Goal: Task Accomplishment & Management: Manage account settings

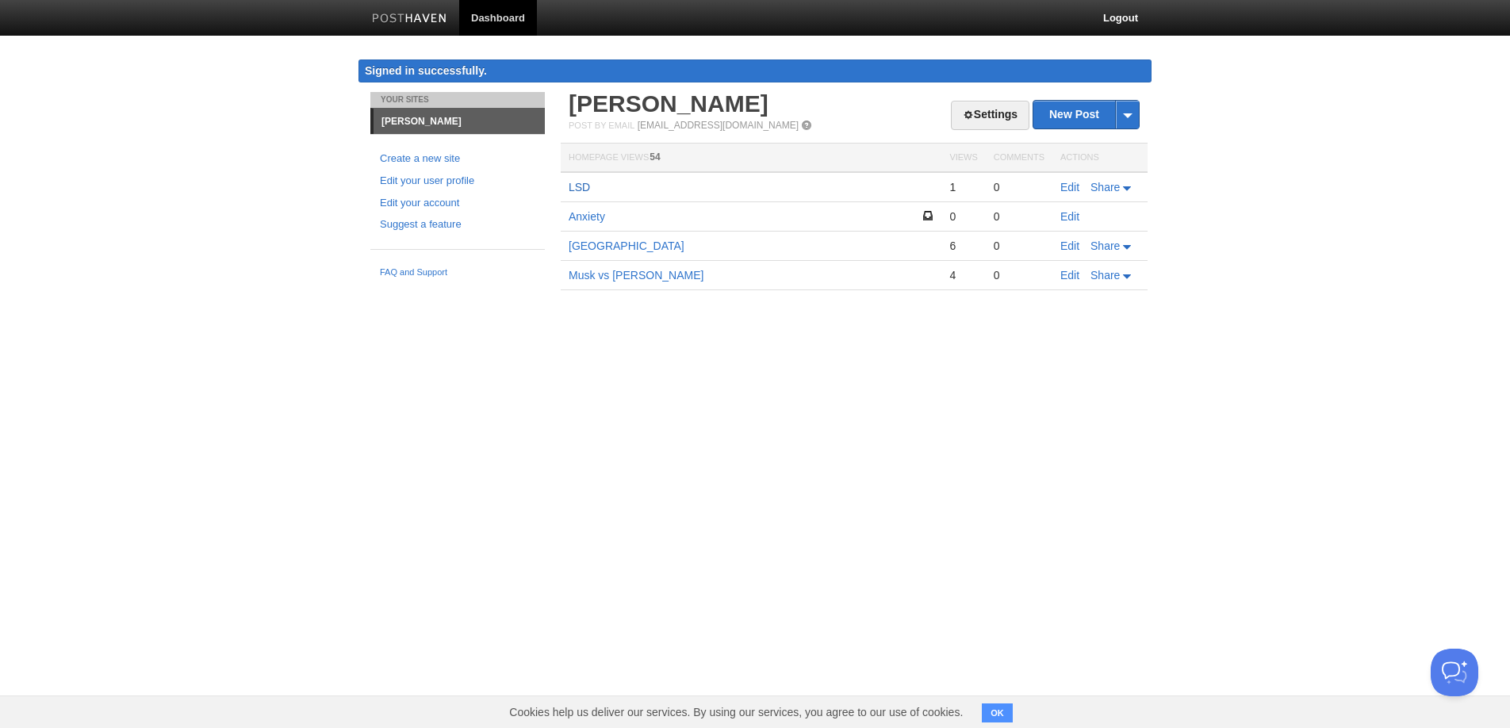
click at [586, 190] on link "LSD" at bounding box center [579, 187] width 21 height 13
click at [577, 244] on link "Los Angeles" at bounding box center [627, 246] width 116 height 13
click at [581, 245] on link "Los Angeles" at bounding box center [627, 246] width 116 height 13
click at [1064, 213] on link "Edit" at bounding box center [1069, 216] width 19 height 13
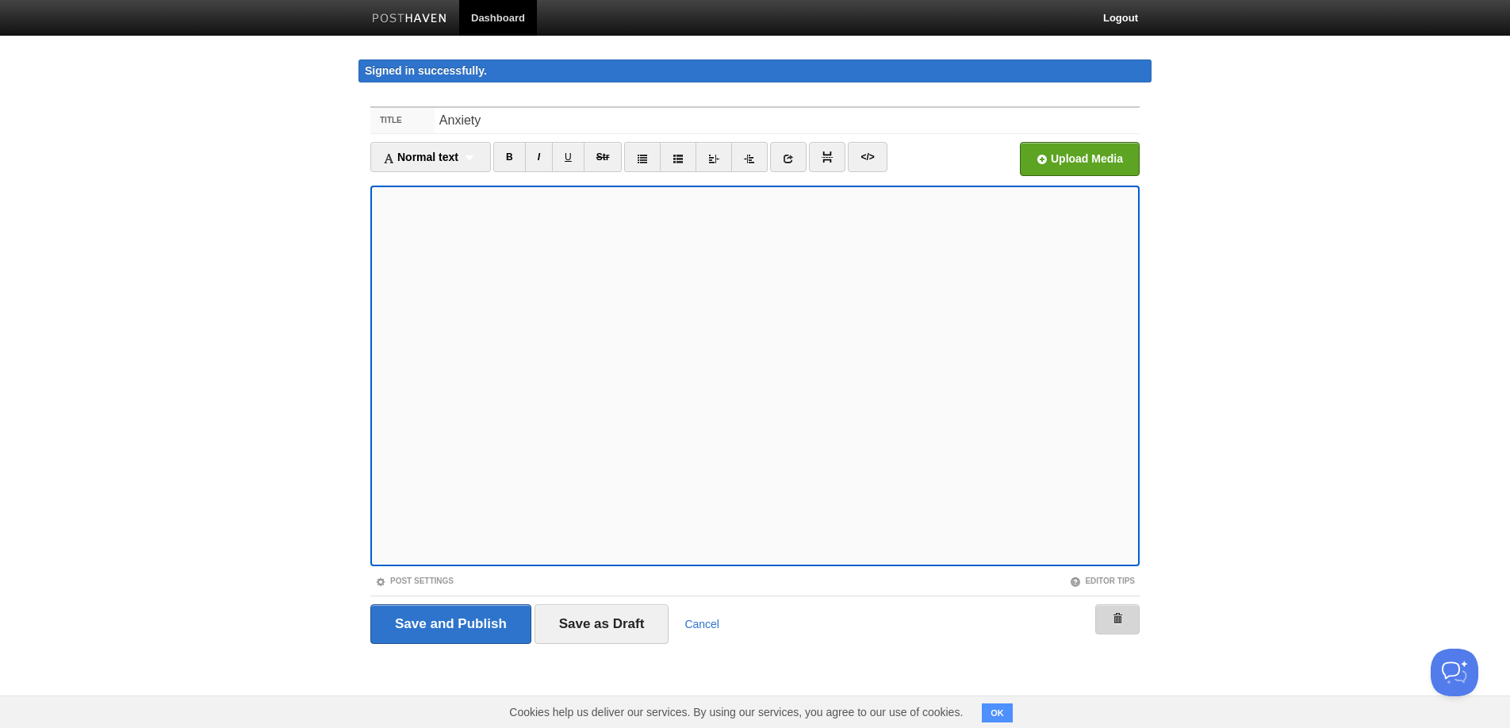
click at [1108, 624] on link at bounding box center [1117, 619] width 44 height 30
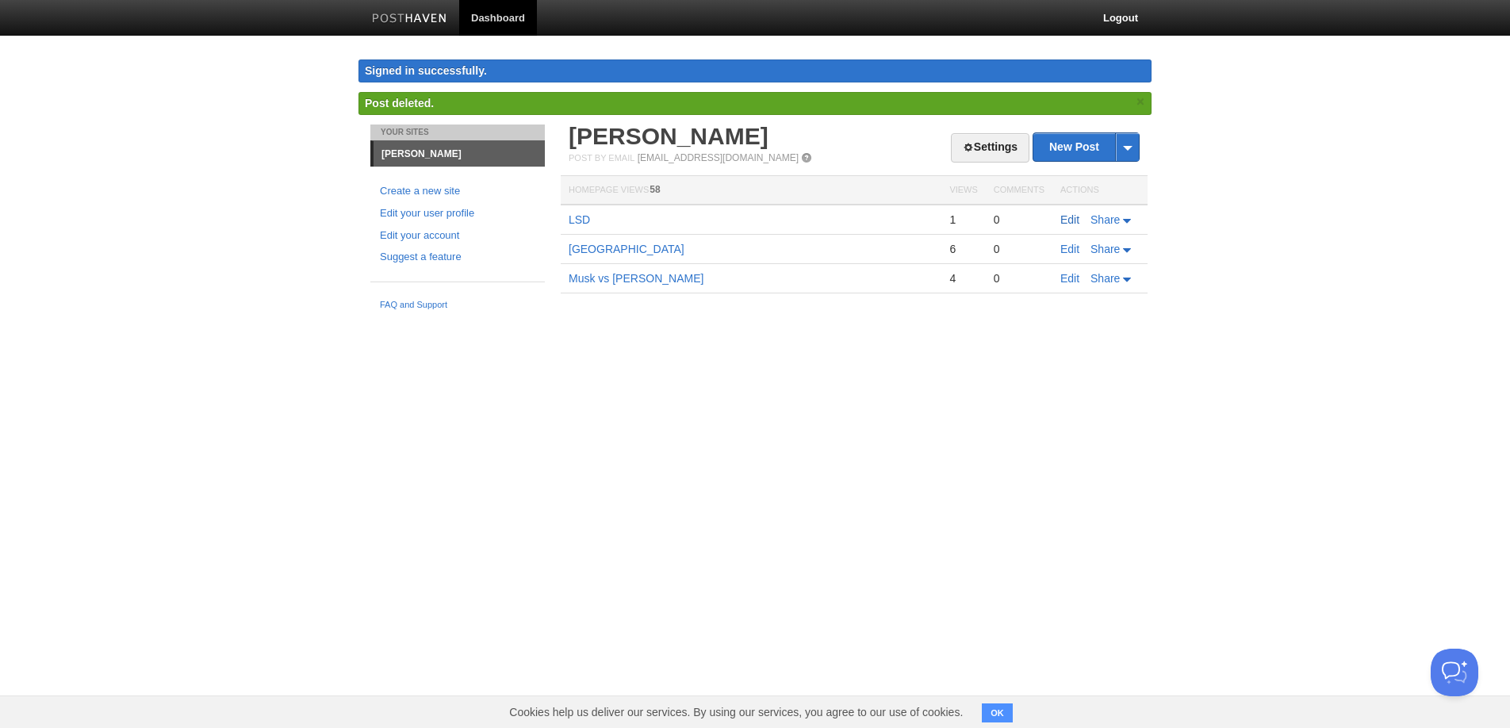
click at [1073, 219] on link "Edit" at bounding box center [1069, 219] width 19 height 13
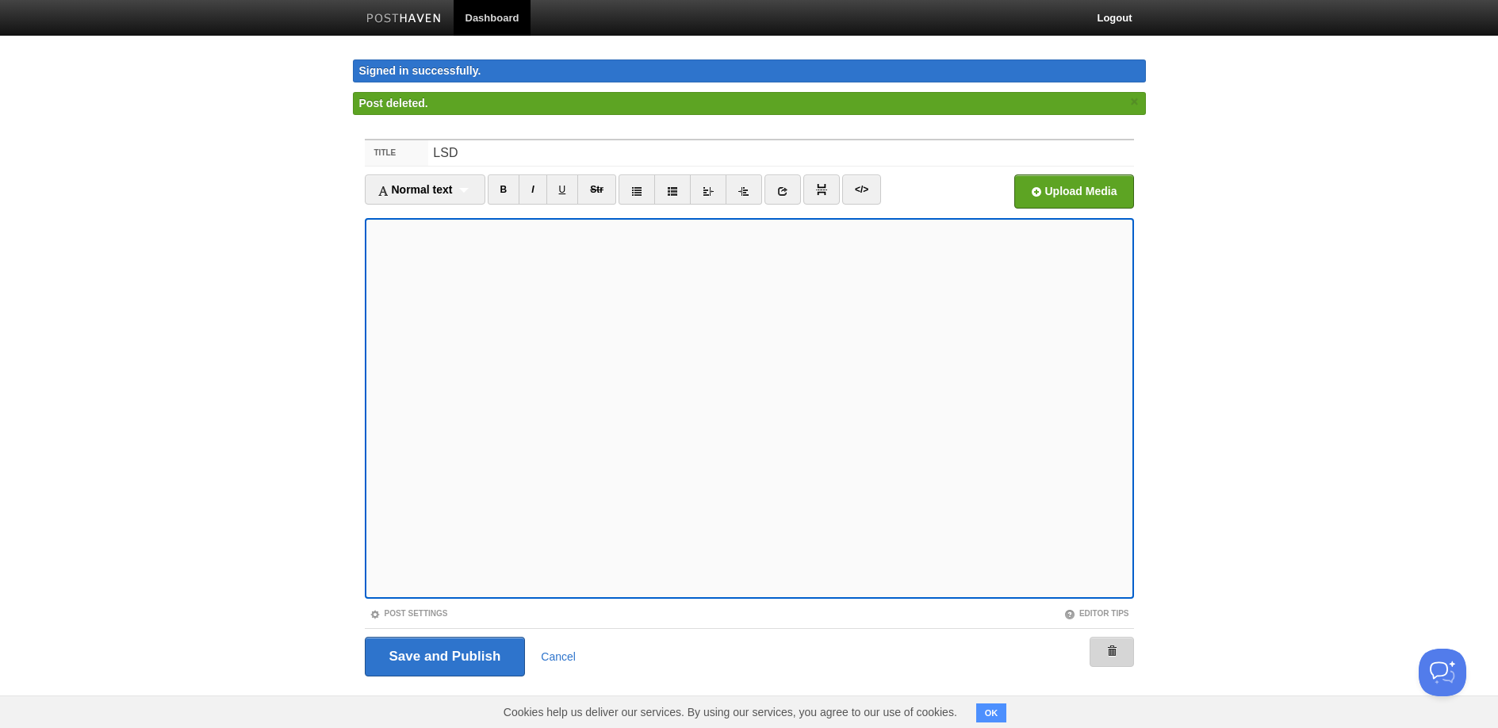
click at [1125, 656] on link at bounding box center [1112, 652] width 44 height 30
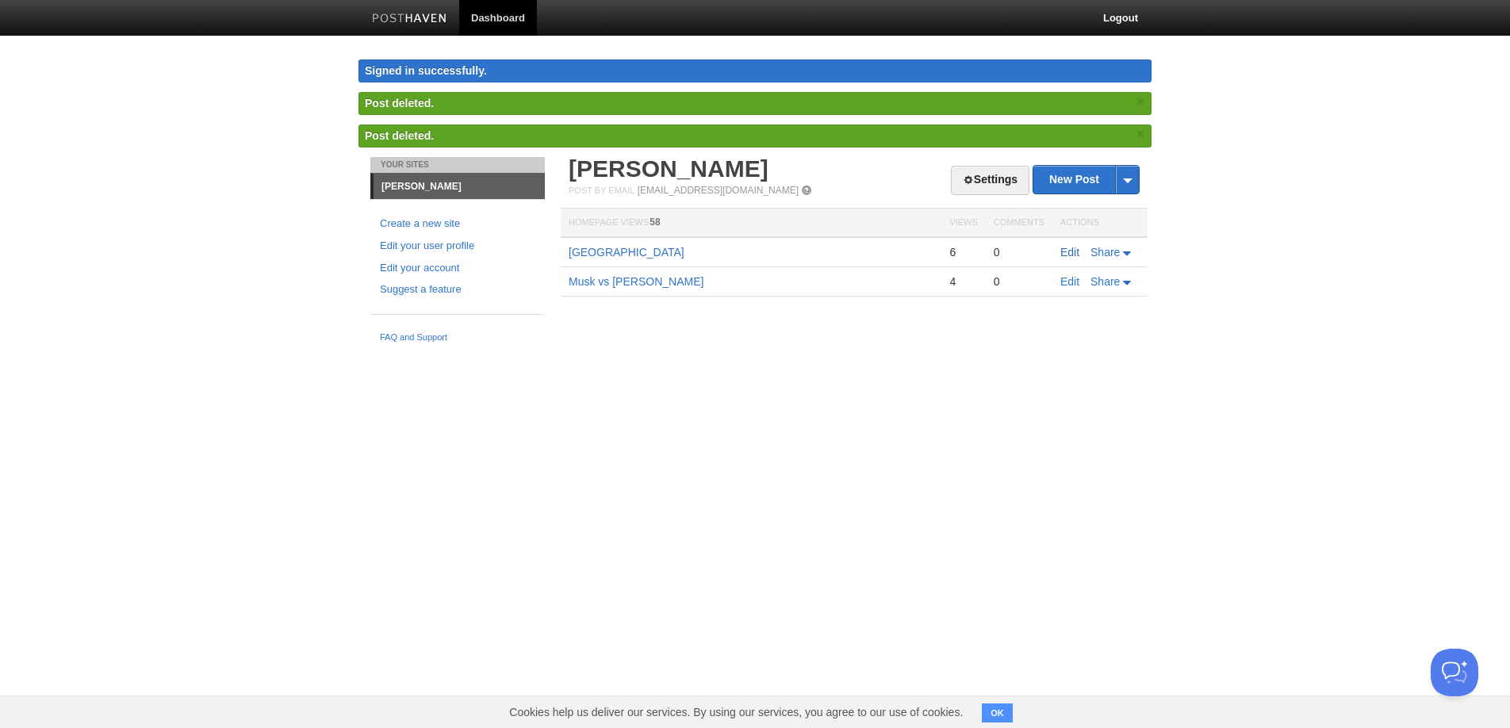
click at [1072, 247] on link "Edit" at bounding box center [1069, 252] width 19 height 13
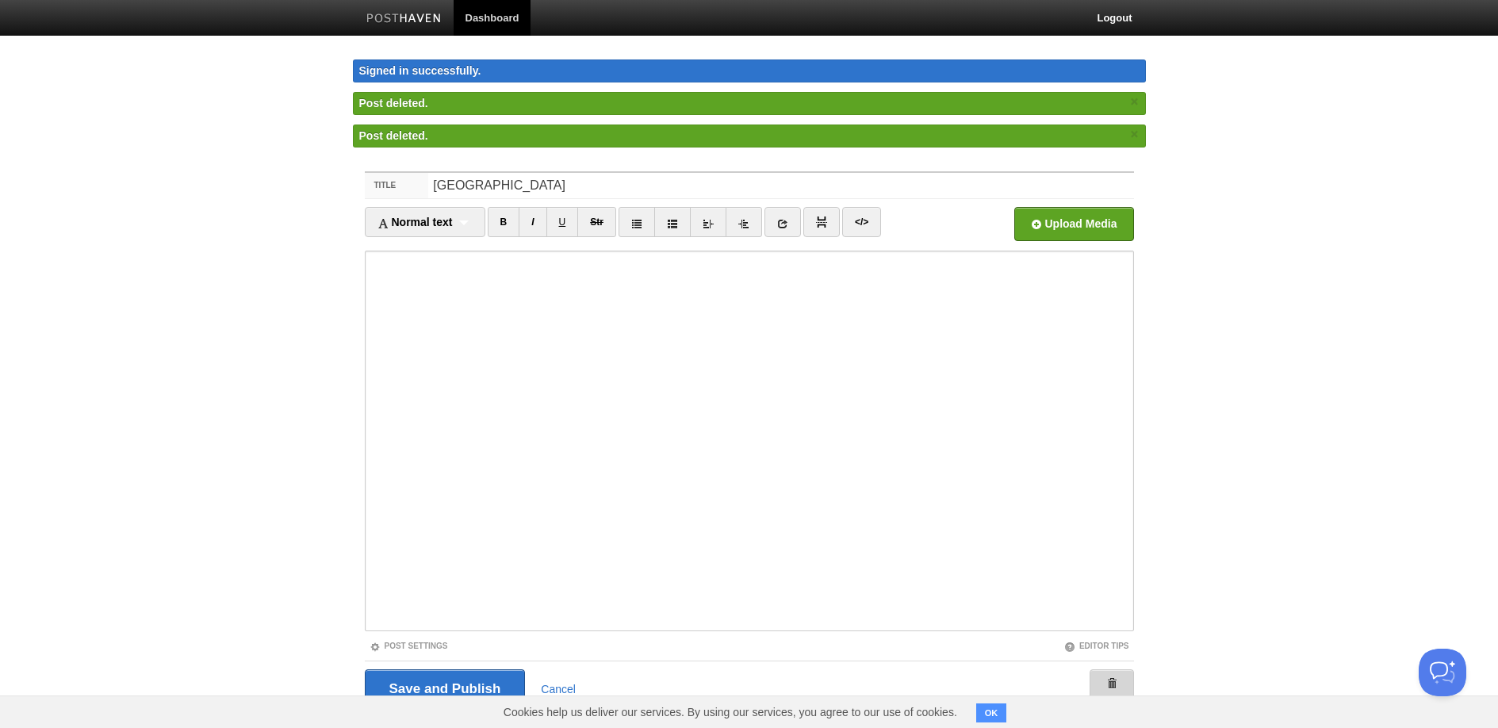
click at [1123, 692] on link at bounding box center [1112, 684] width 44 height 30
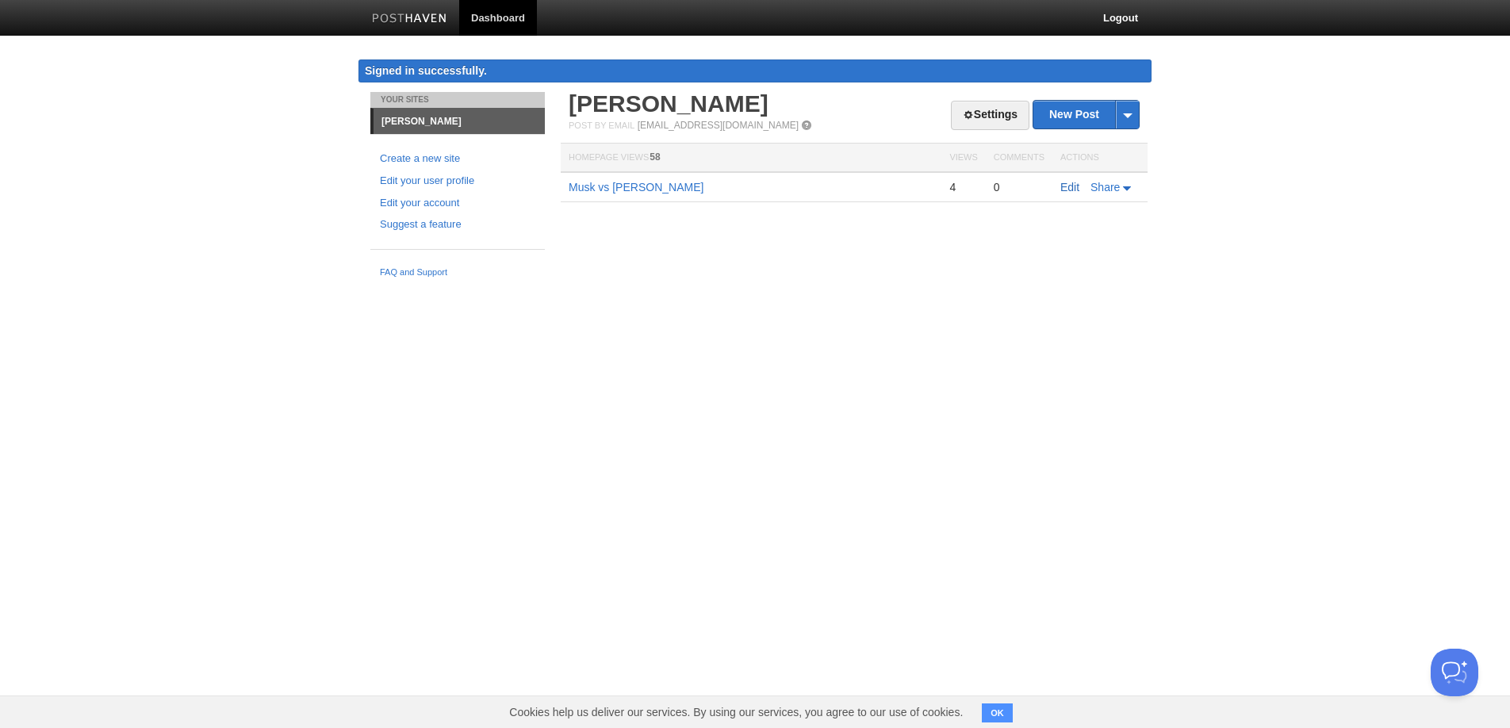
click at [1072, 183] on link "Edit" at bounding box center [1069, 187] width 19 height 13
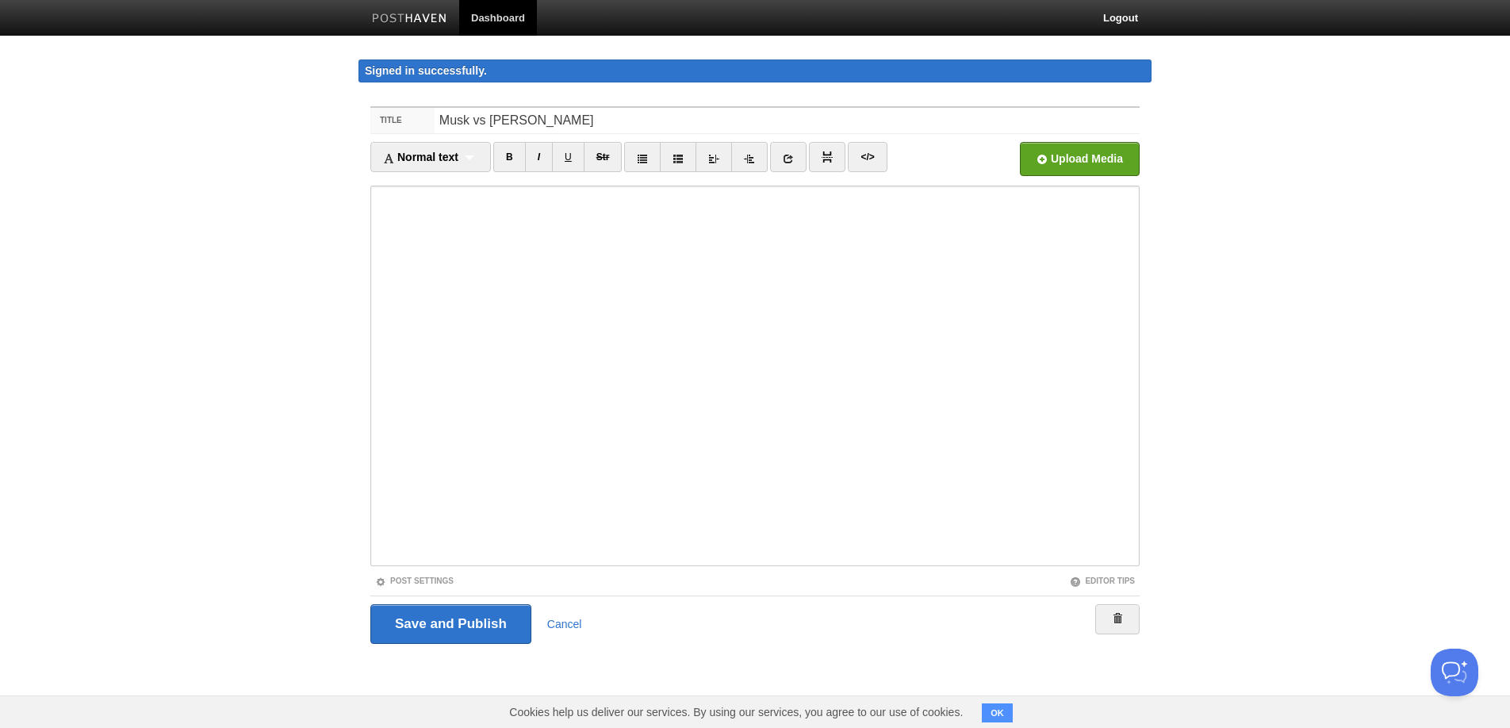
click at [1113, 596] on div "Save and Publish Cancel" at bounding box center [754, 624] width 769 height 56
click at [1124, 621] on link at bounding box center [1117, 619] width 44 height 30
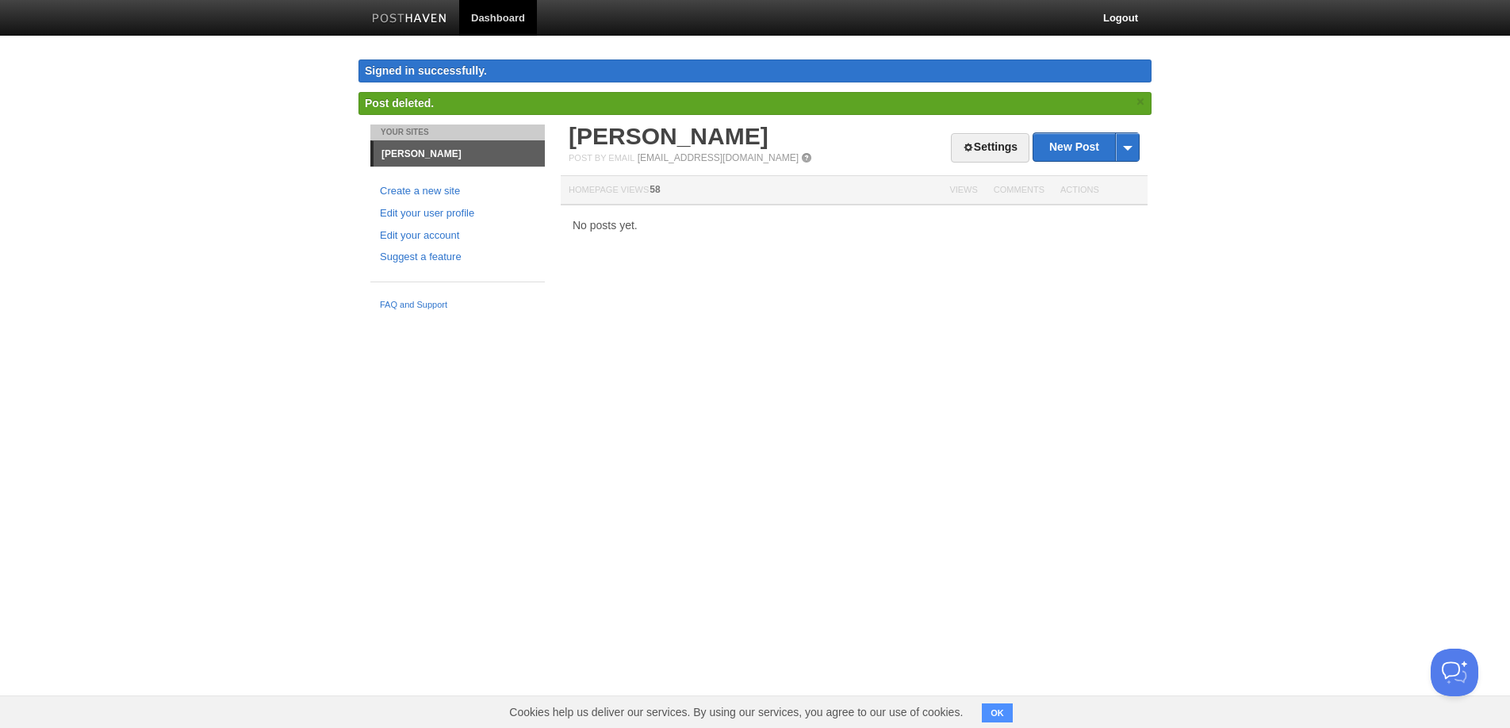
click at [435, 17] on img at bounding box center [409, 19] width 75 height 12
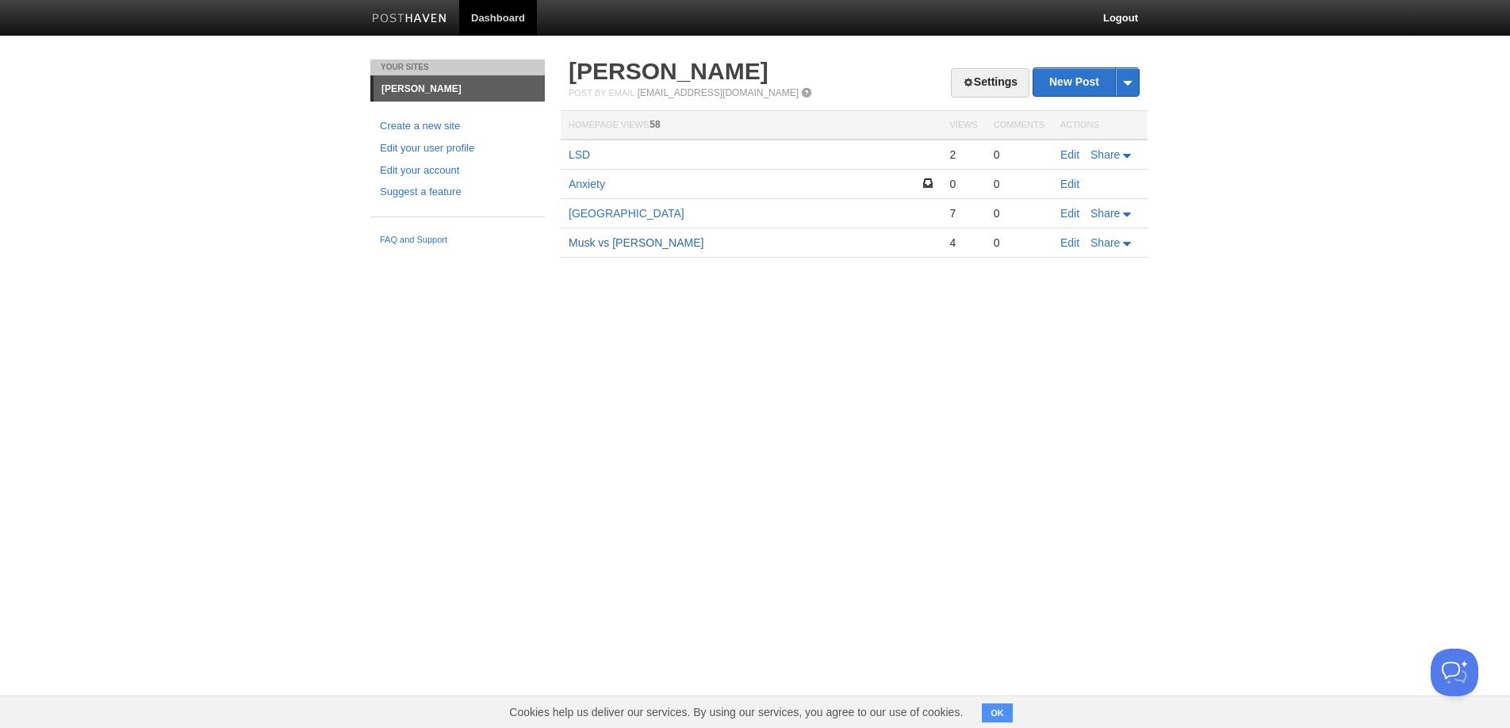
click at [612, 242] on link "Musk vs Munger" at bounding box center [636, 242] width 135 height 13
click at [628, 243] on link "Musk vs Munger" at bounding box center [636, 242] width 135 height 13
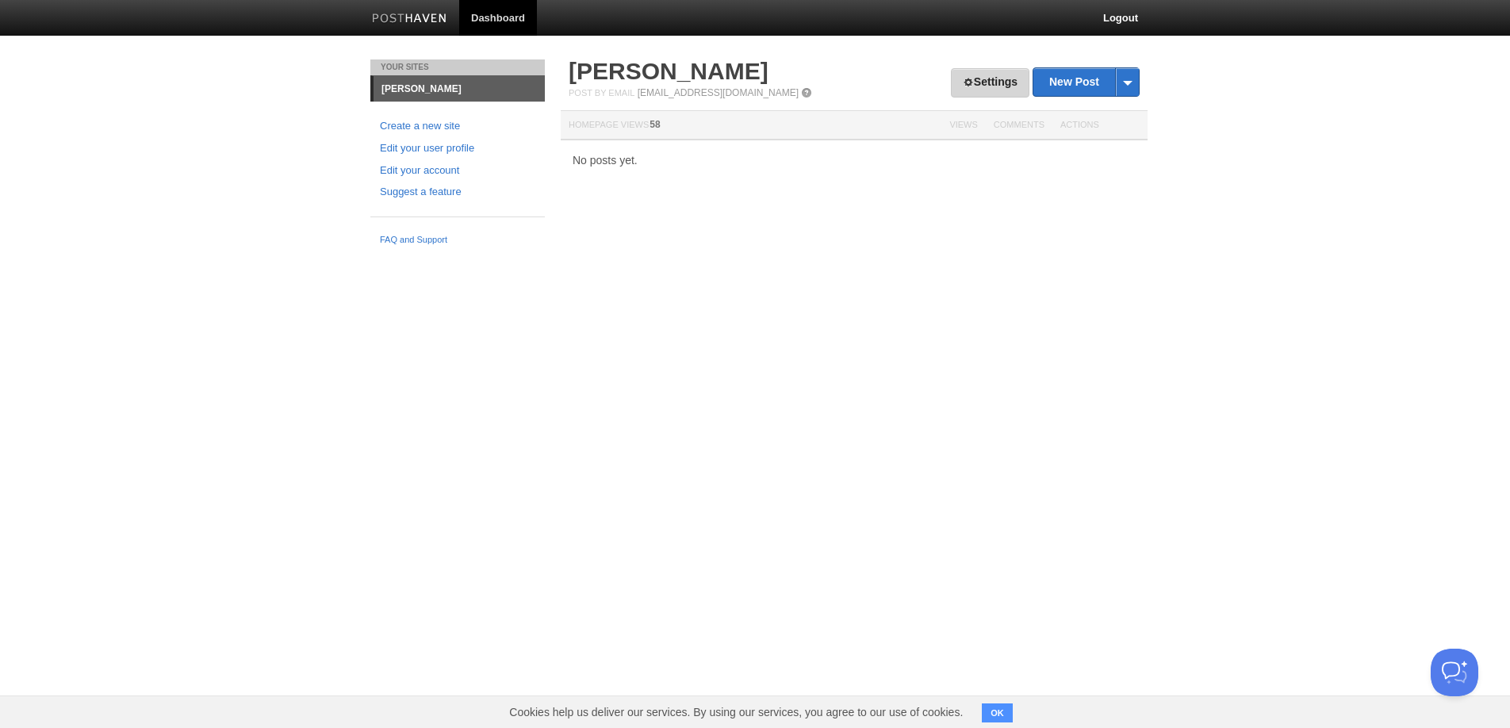
click at [983, 70] on link "Settings" at bounding box center [990, 82] width 79 height 29
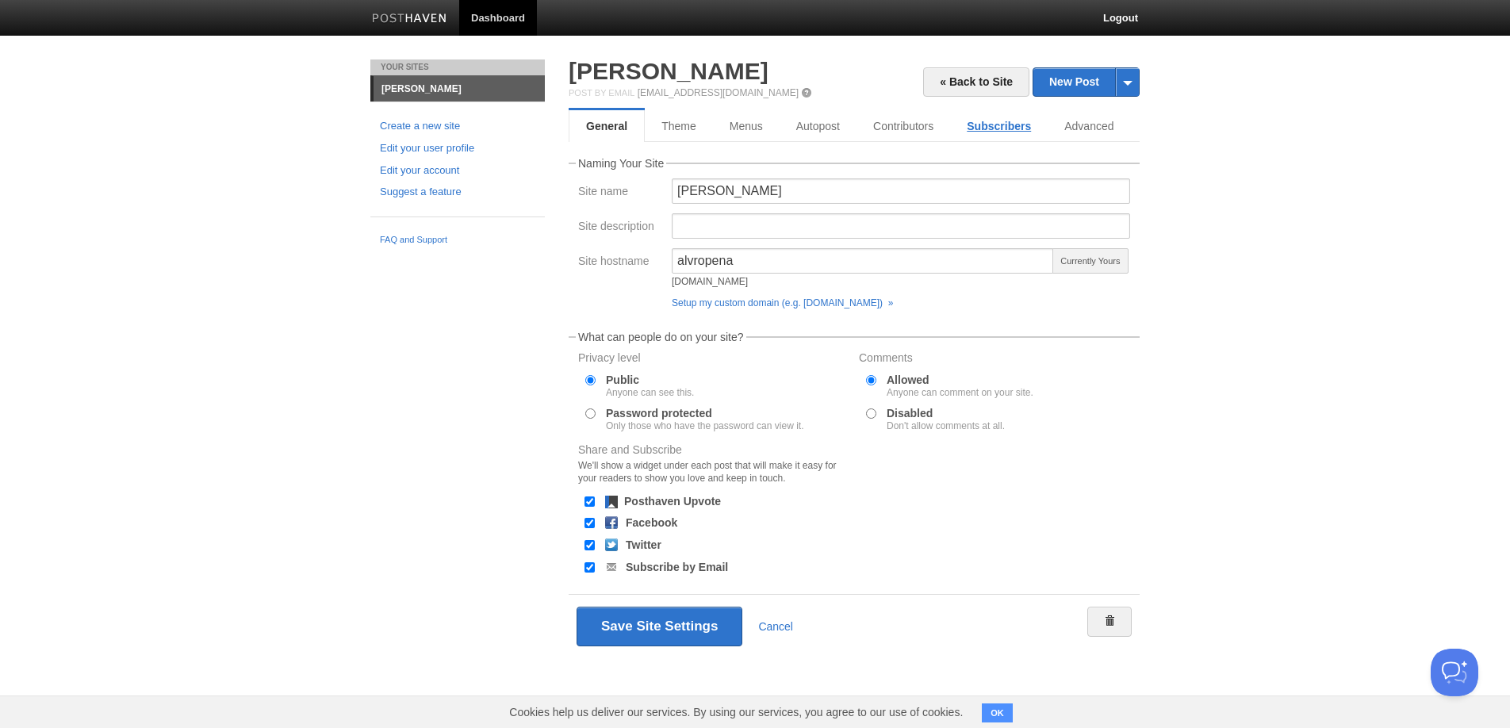
click at [1000, 121] on link "Subscribers" at bounding box center [999, 126] width 98 height 32
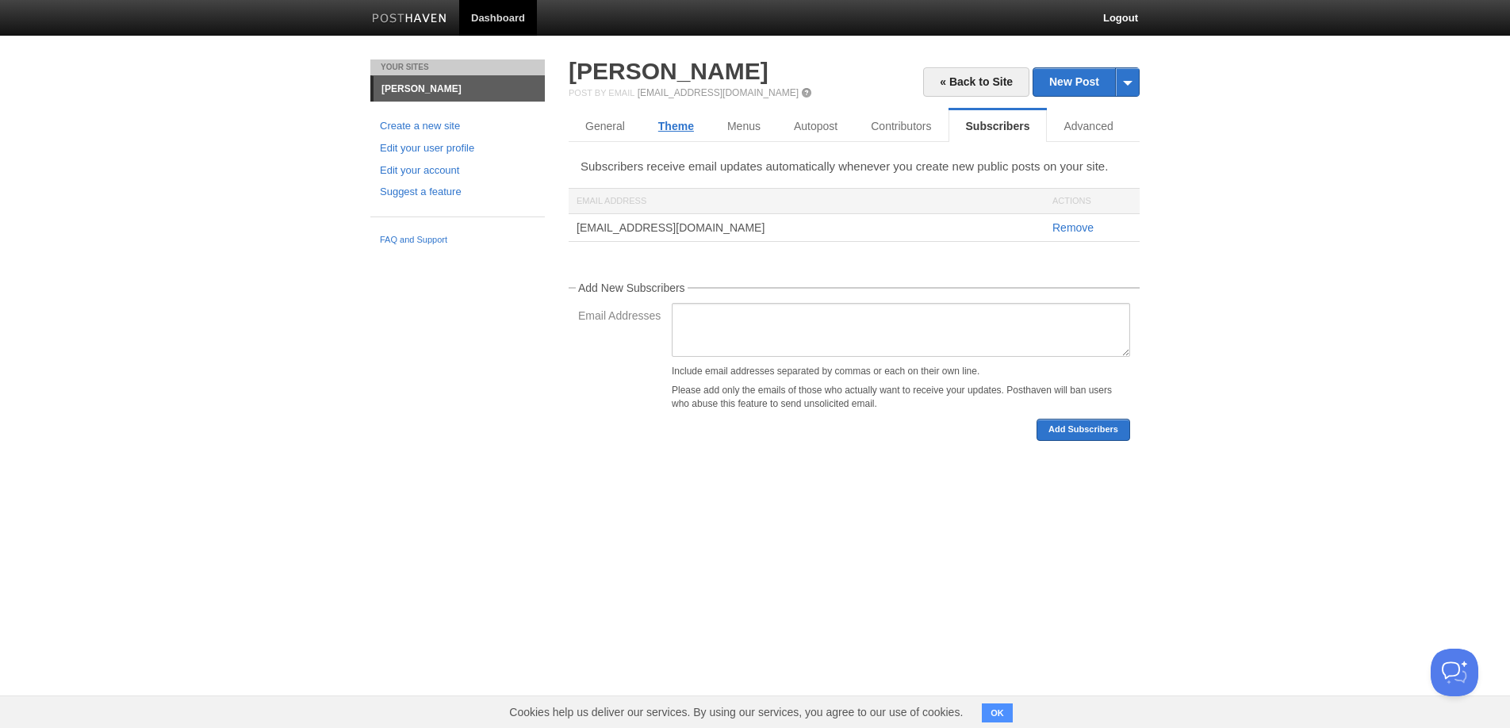
click at [700, 132] on link "Theme" at bounding box center [676, 126] width 69 height 32
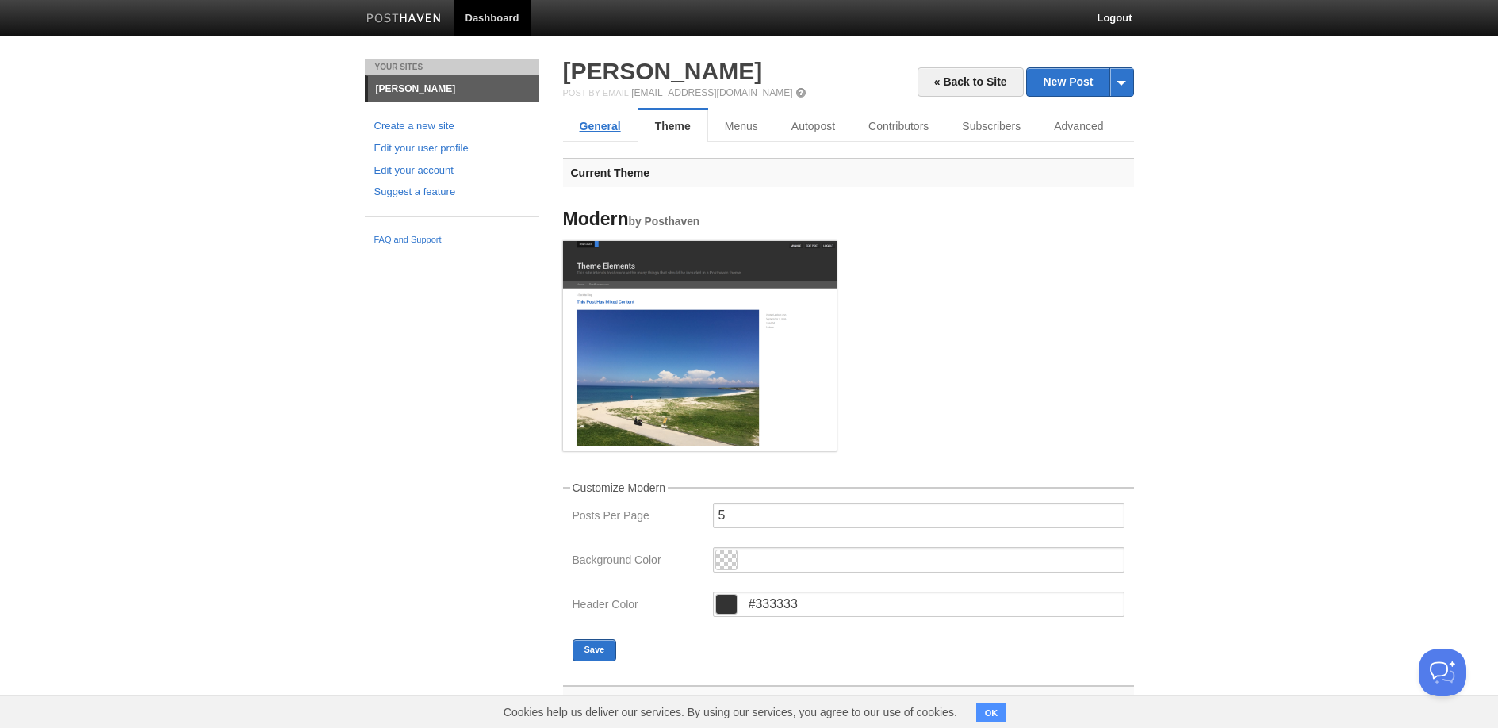
click at [617, 129] on link "General" at bounding box center [600, 126] width 75 height 32
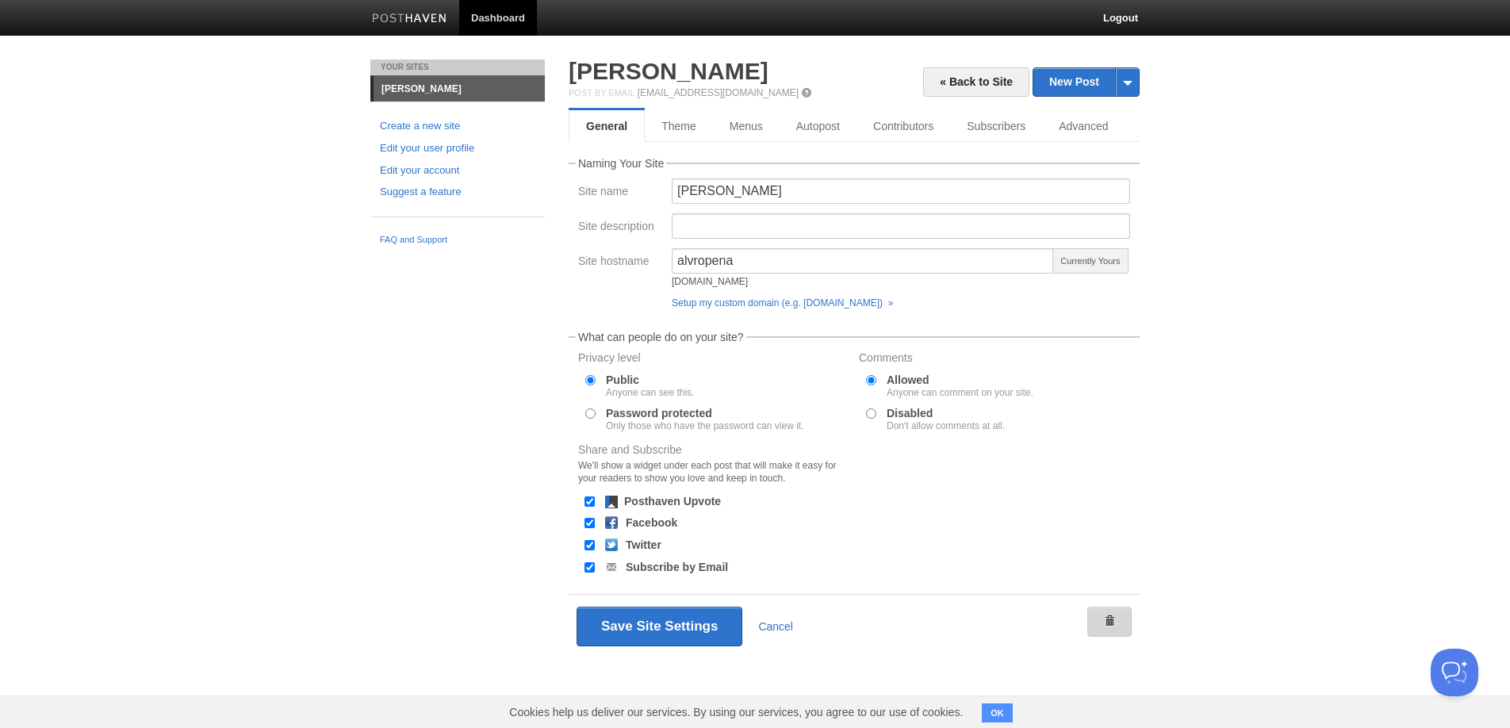
click at [1125, 627] on link at bounding box center [1109, 622] width 44 height 30
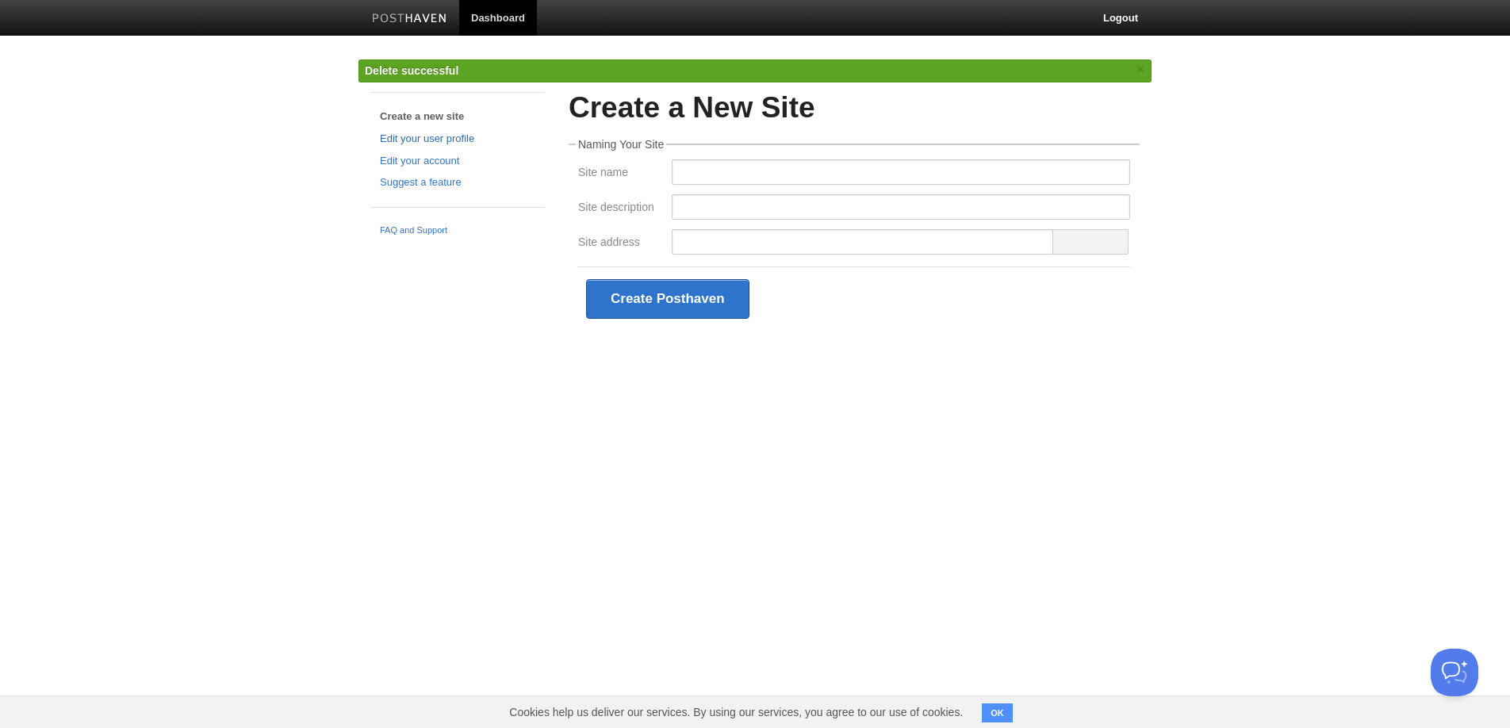
click at [413, 137] on link "Edit your user profile" at bounding box center [457, 139] width 155 height 17
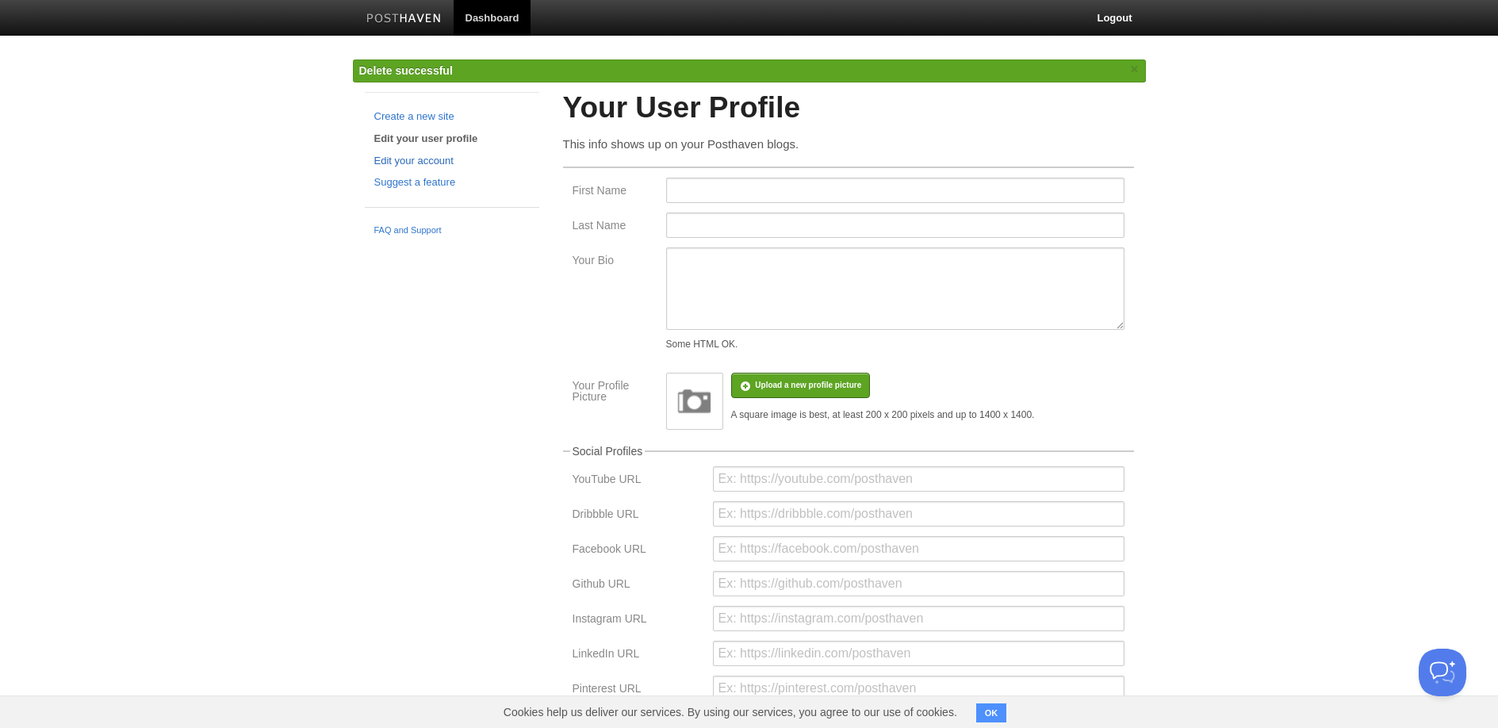
click at [416, 154] on link "Edit your account" at bounding box center [451, 161] width 155 height 17
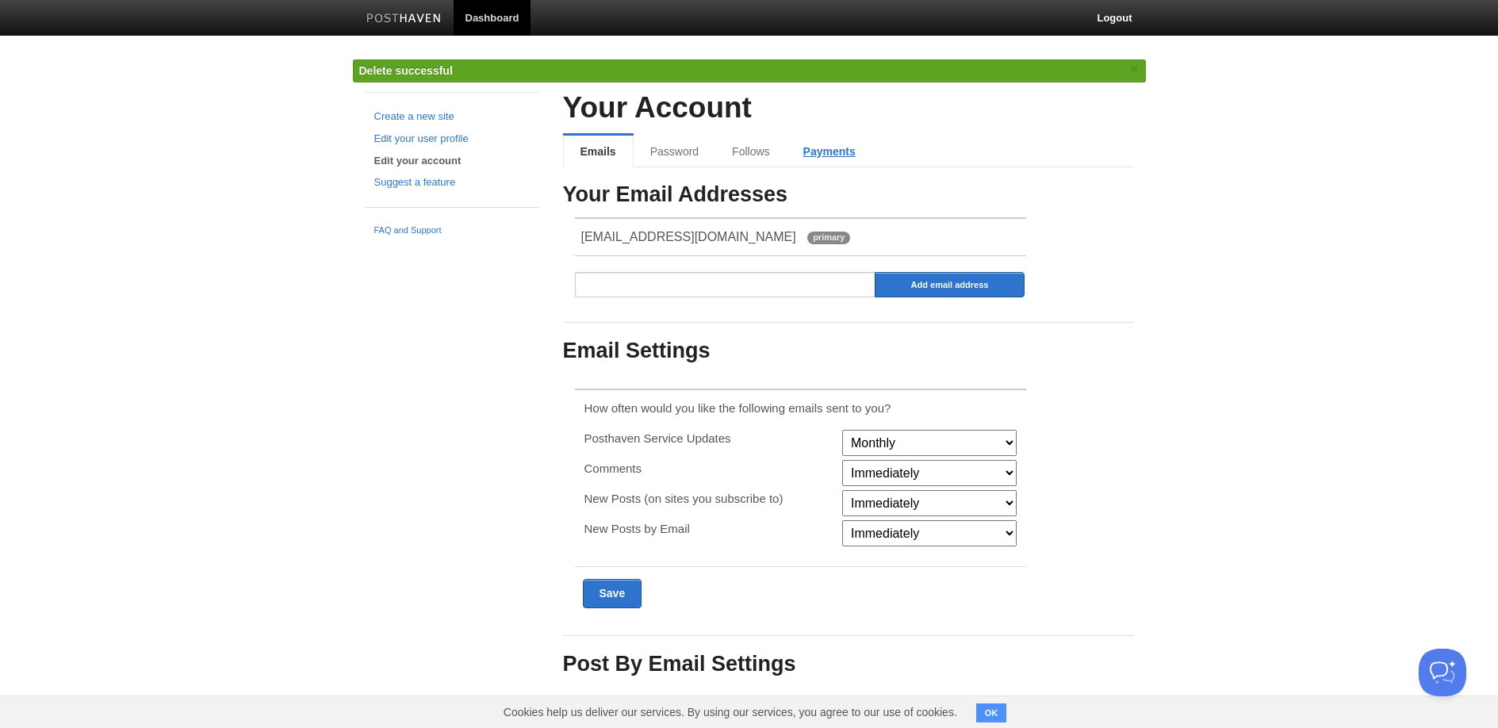
click at [845, 149] on link "Payments" at bounding box center [830, 152] width 86 height 32
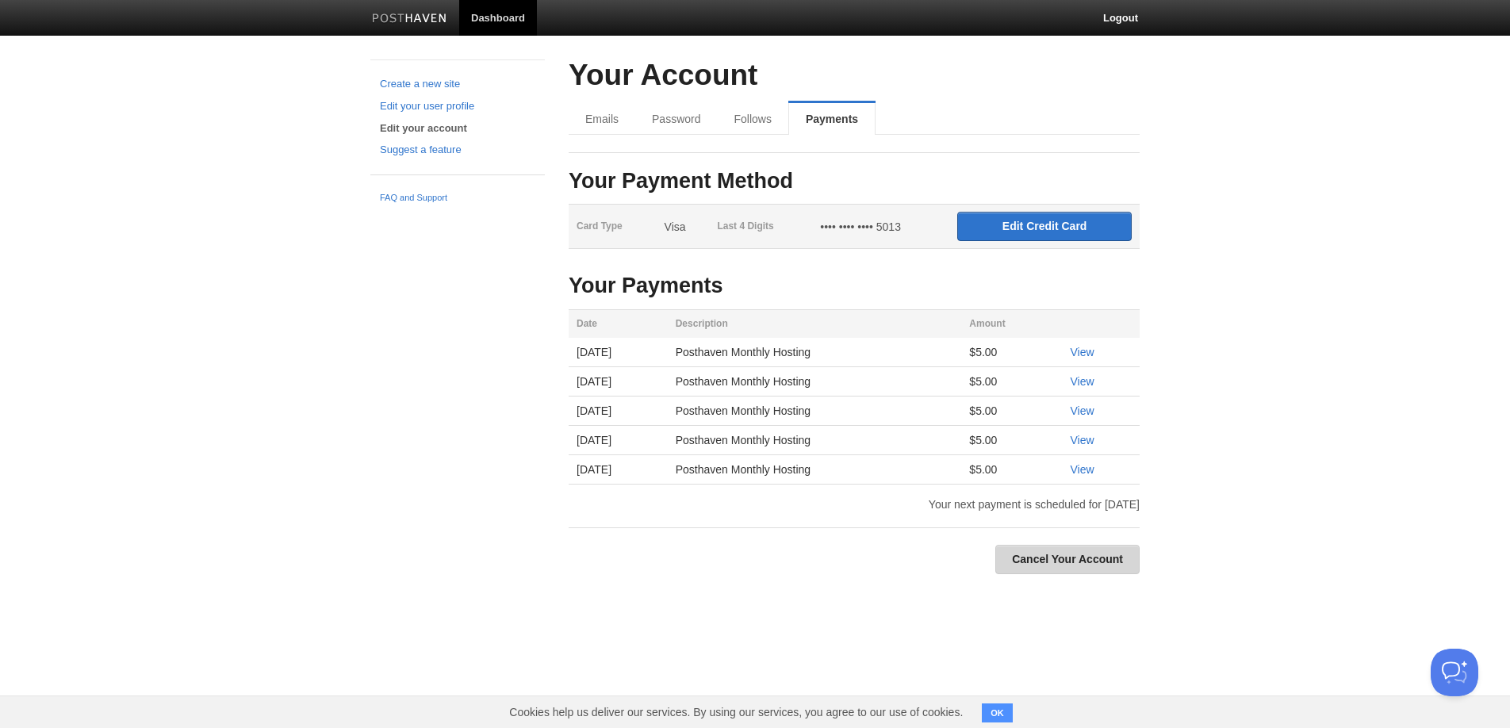
click at [1113, 553] on link "Cancel Your Account" at bounding box center [1067, 559] width 144 height 29
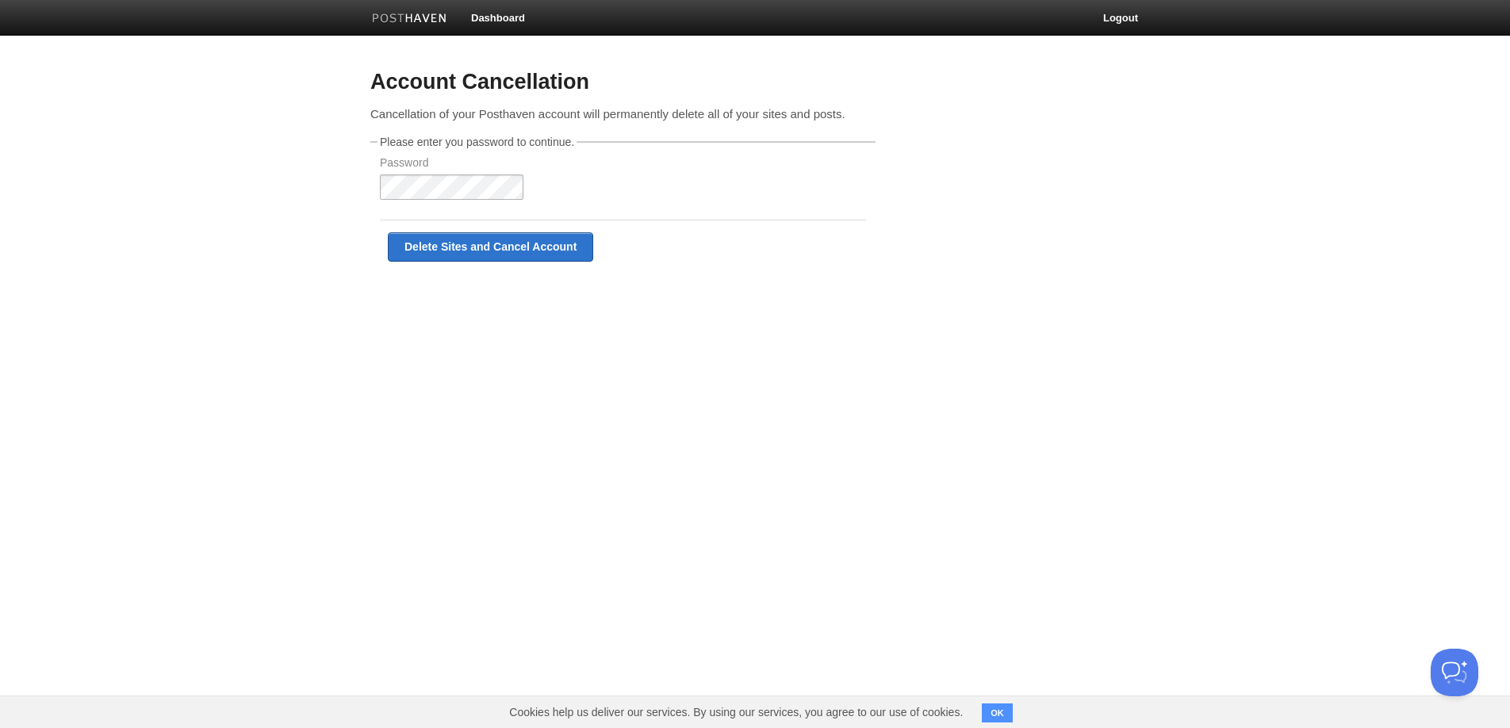
click at [0, 290] on com-1password-button at bounding box center [0, 290] width 0 height 0
click at [508, 262] on div "Delete Sites and Cancel Account" at bounding box center [623, 247] width 486 height 54
click at [517, 249] on input "Delete Sites and Cancel Account" at bounding box center [490, 246] width 205 height 29
